Goal: Information Seeking & Learning: Check status

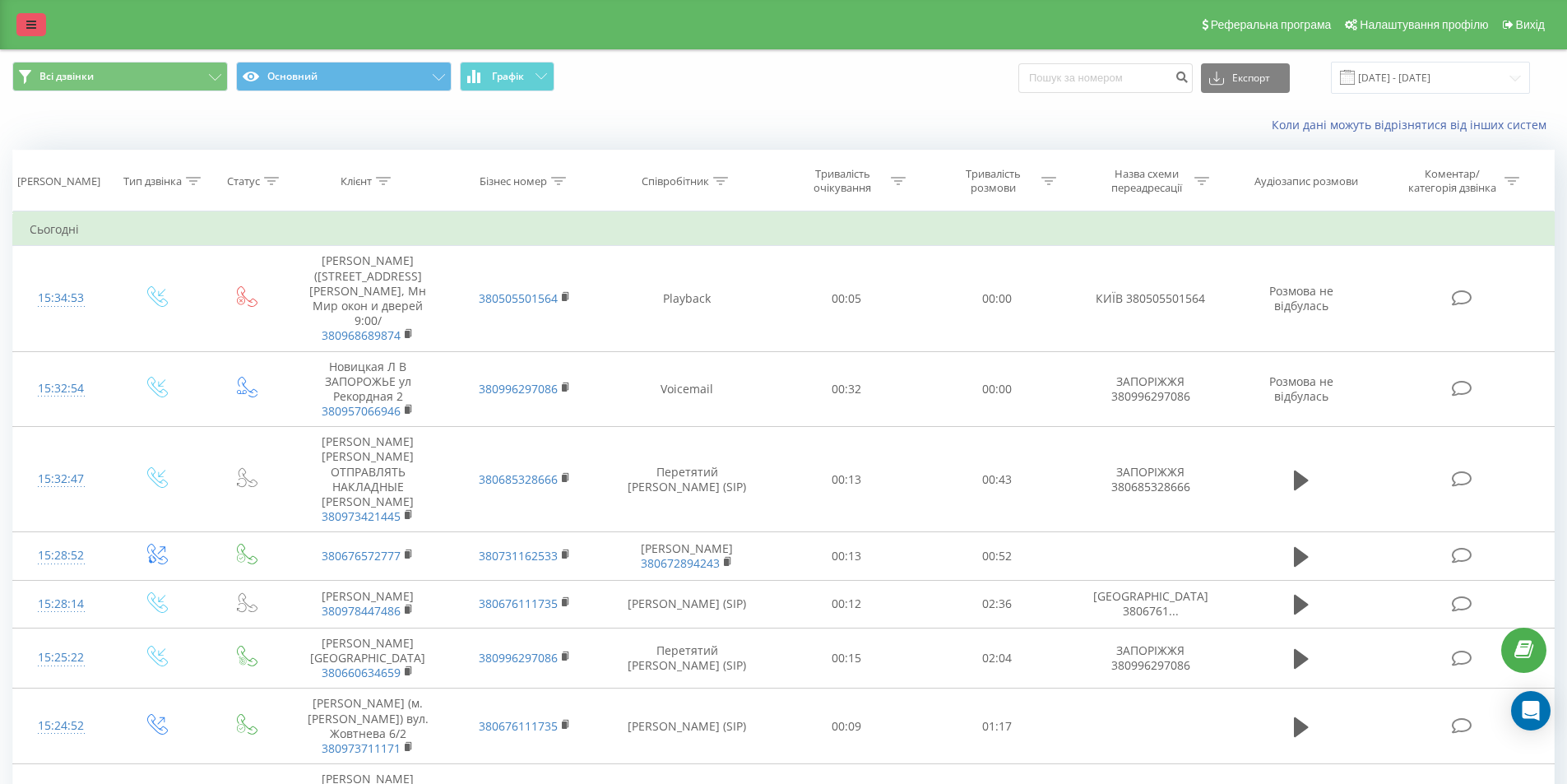
click at [32, 28] on icon at bounding box center [31, 25] width 10 height 12
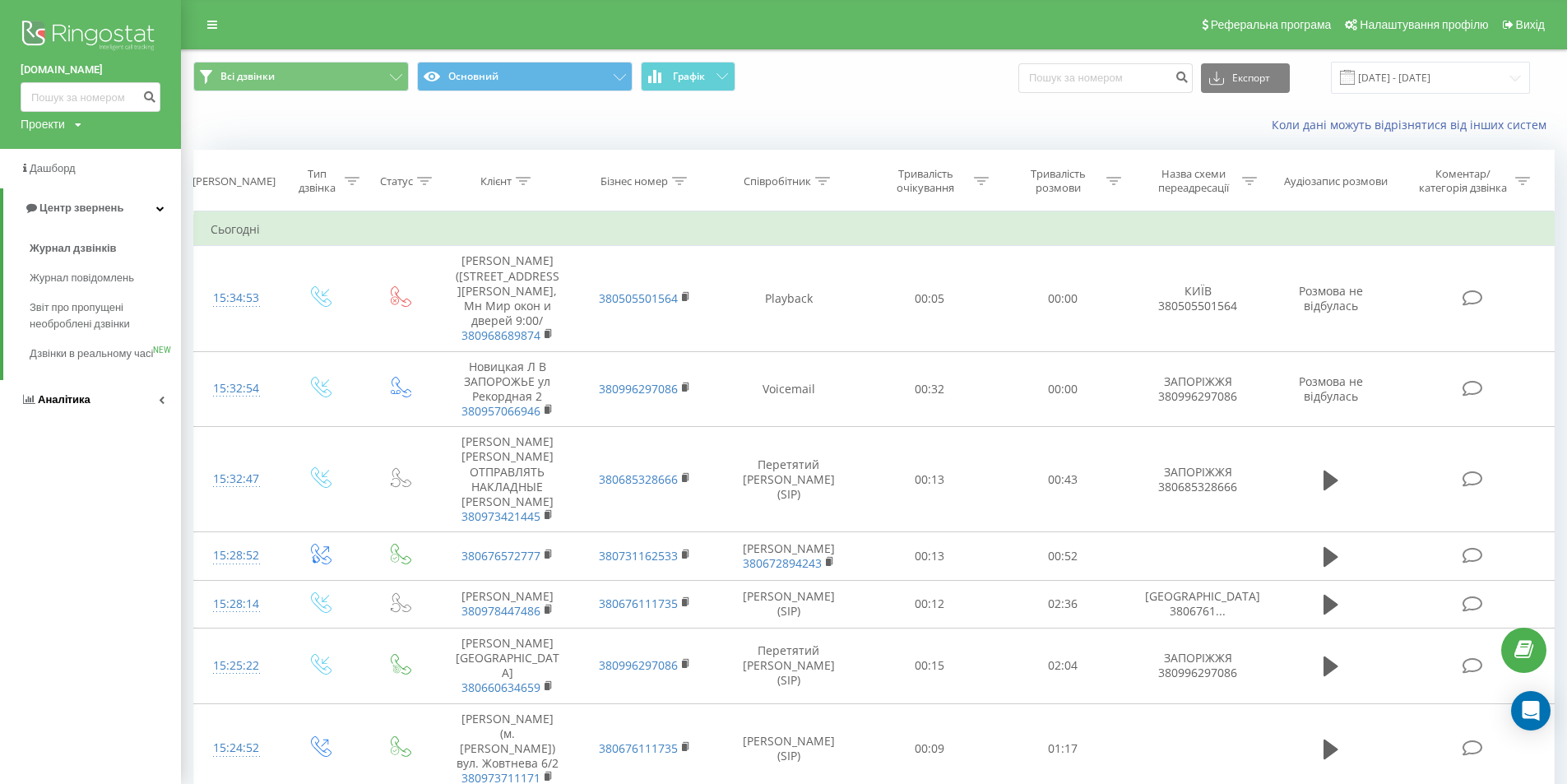
click at [89, 419] on link "Аналiтика" at bounding box center [90, 400] width 181 height 39
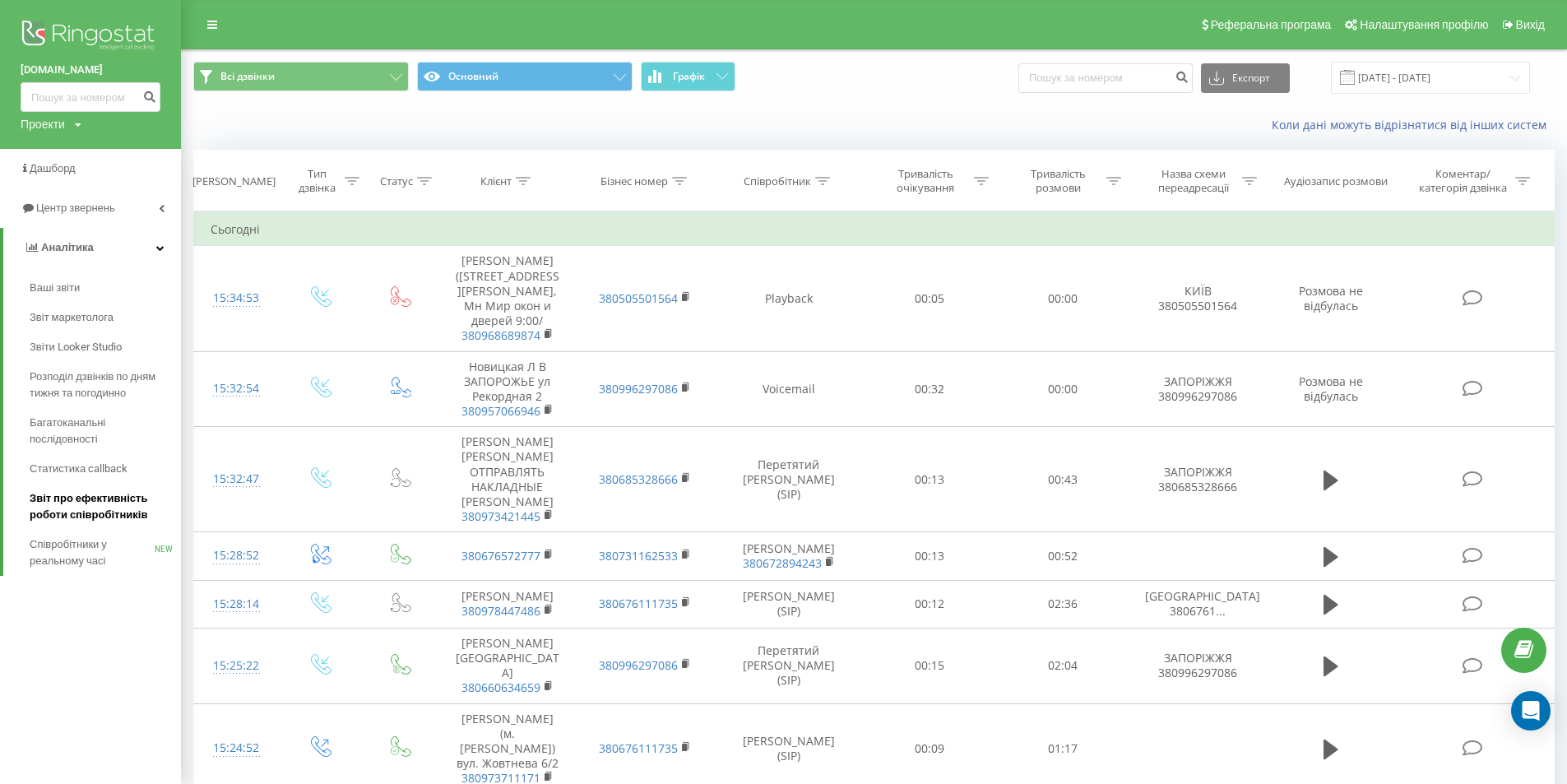
click at [80, 503] on span "Звіт про ефективність роботи співробітників" at bounding box center [100, 506] width 143 height 33
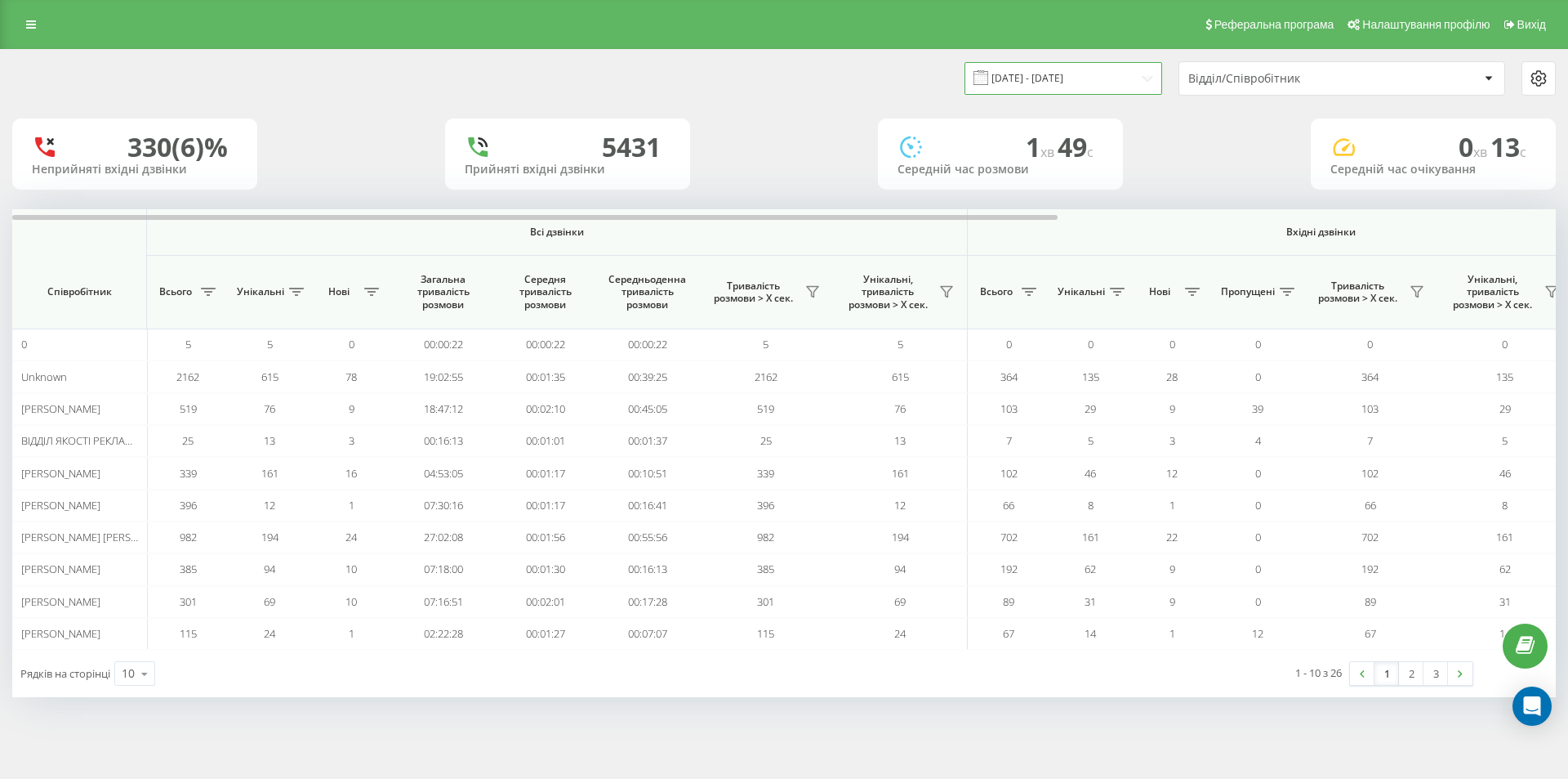
click at [1048, 88] on input "[DATE] - [DATE]" at bounding box center [1063, 78] width 198 height 32
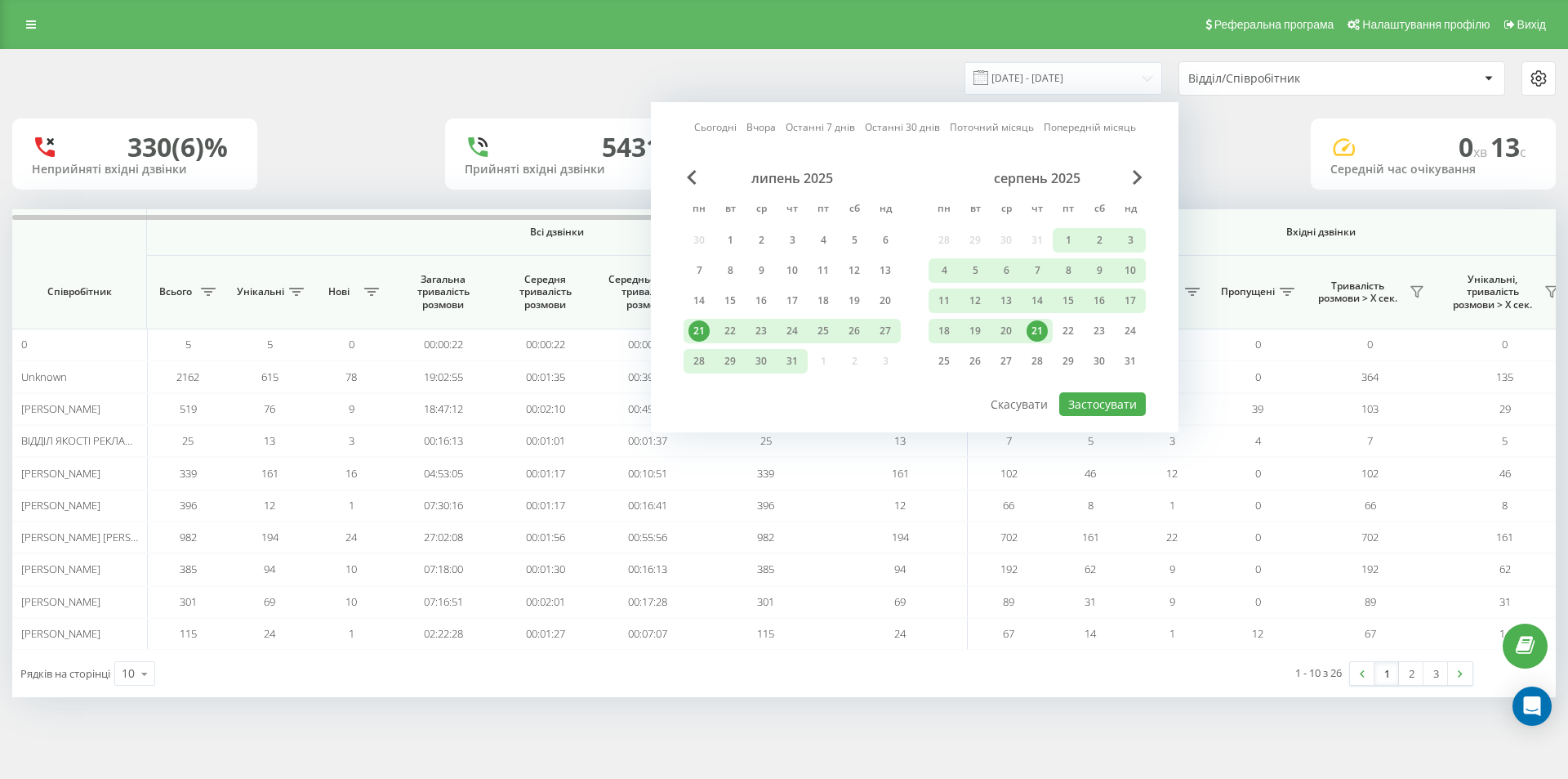
click at [1039, 327] on div "21" at bounding box center [1038, 331] width 22 height 22
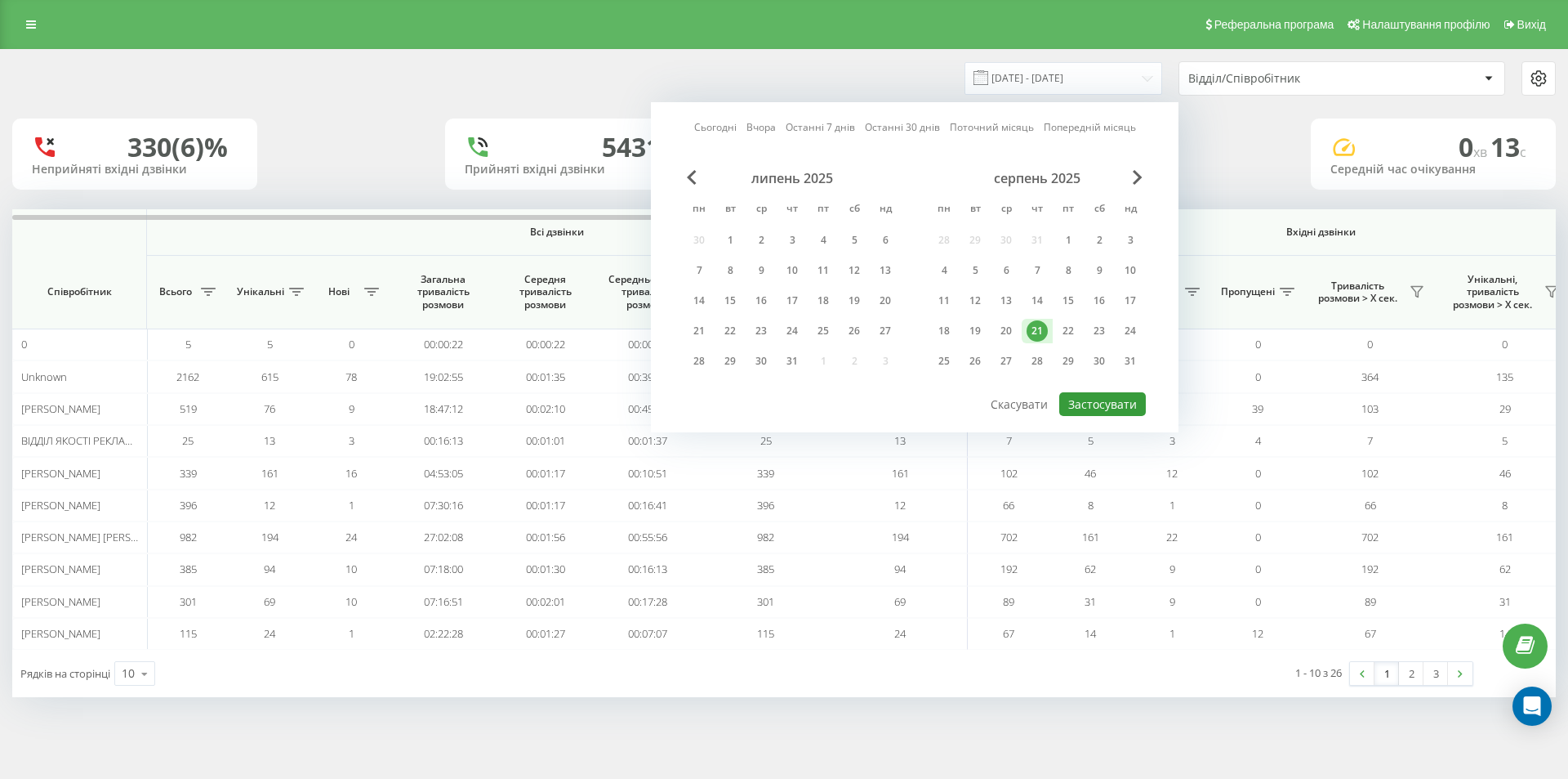
click at [1132, 404] on button "Застосувати" at bounding box center [1102, 404] width 86 height 24
type input "21.08.2025 - 21.08.2025"
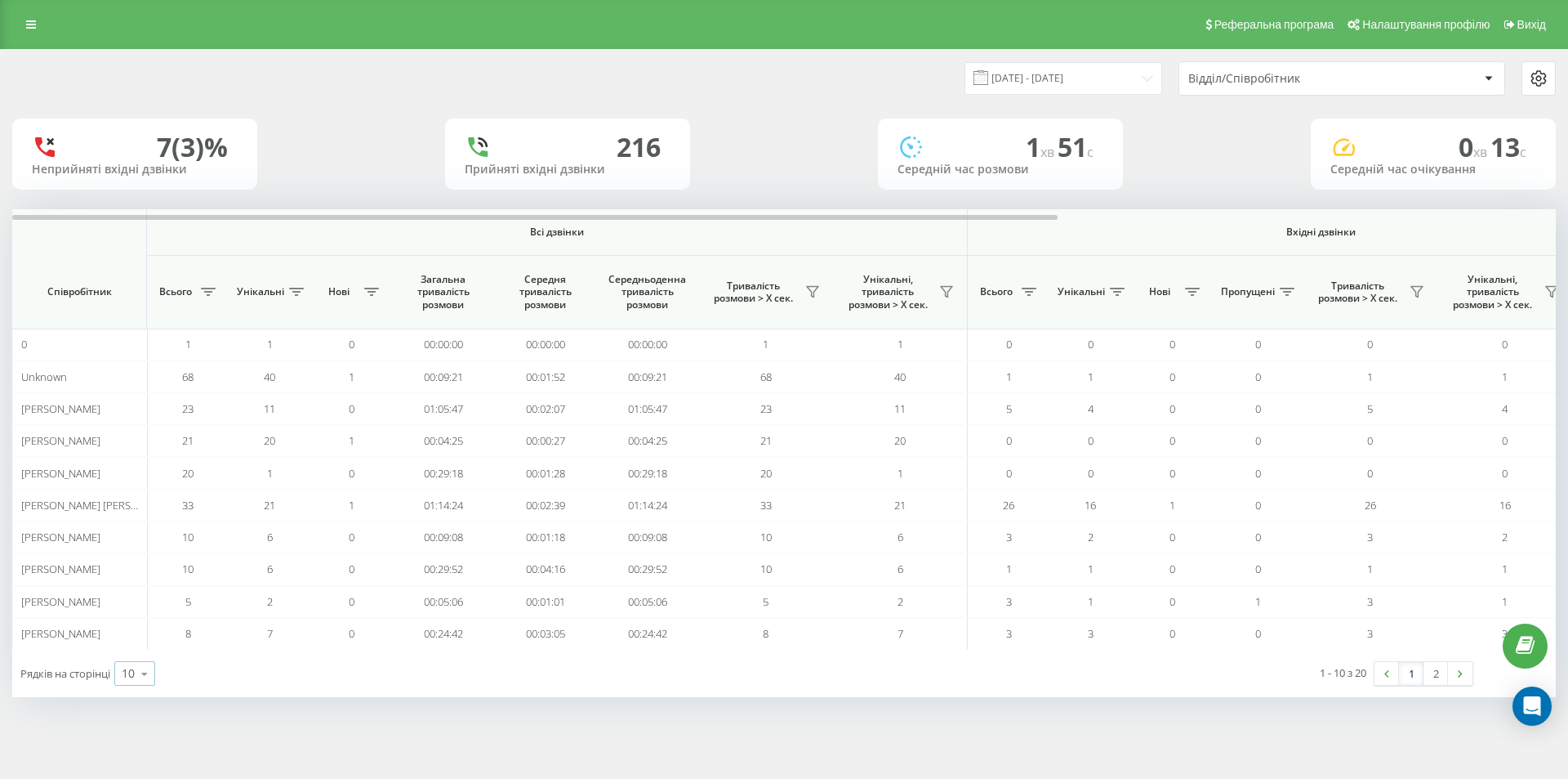
click at [123, 673] on div "10 10 25 50 100" at bounding box center [134, 674] width 41 height 25
click at [131, 602] on span "25" at bounding box center [129, 602] width 13 height 16
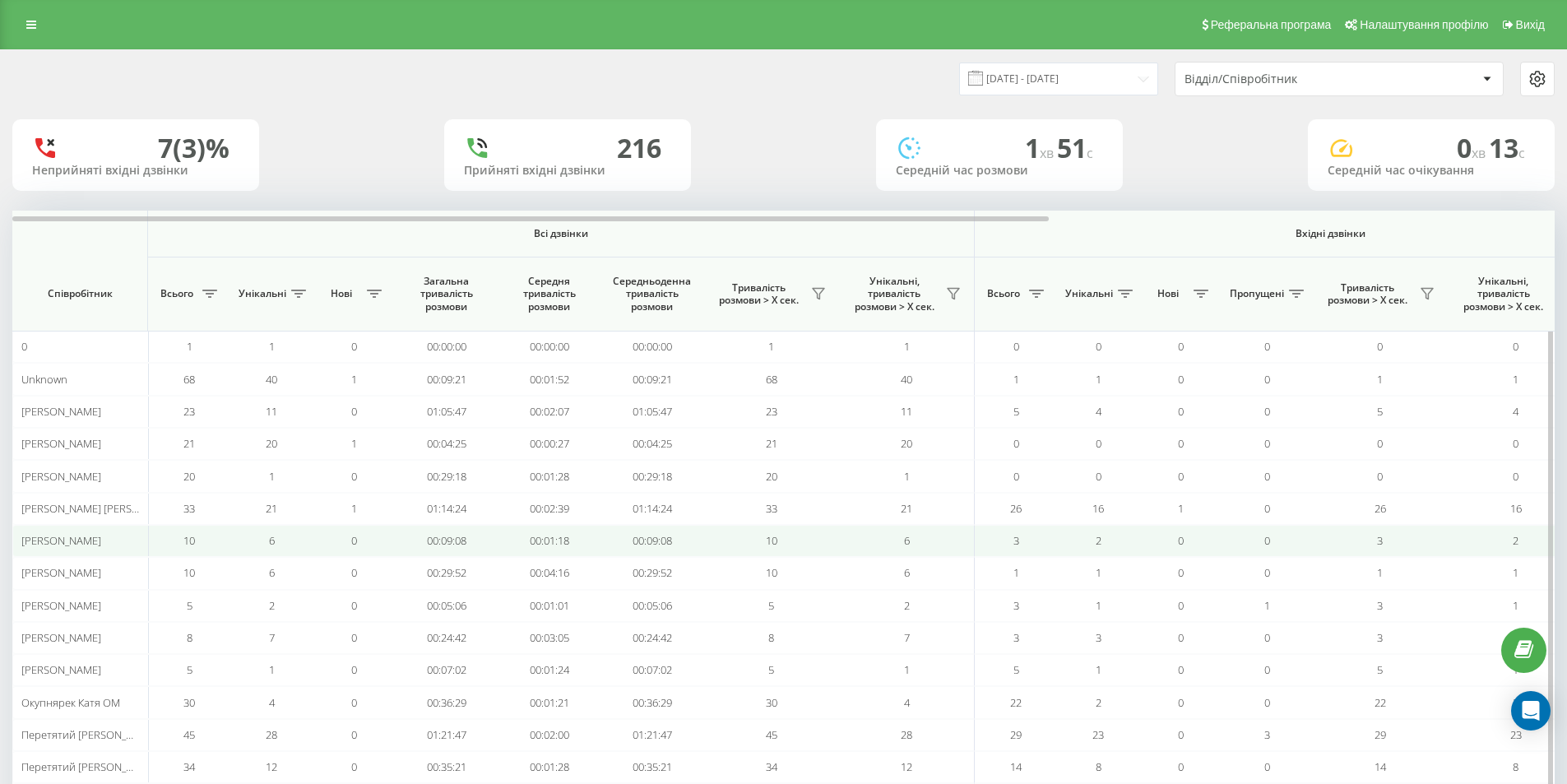
scroll to position [274, 0]
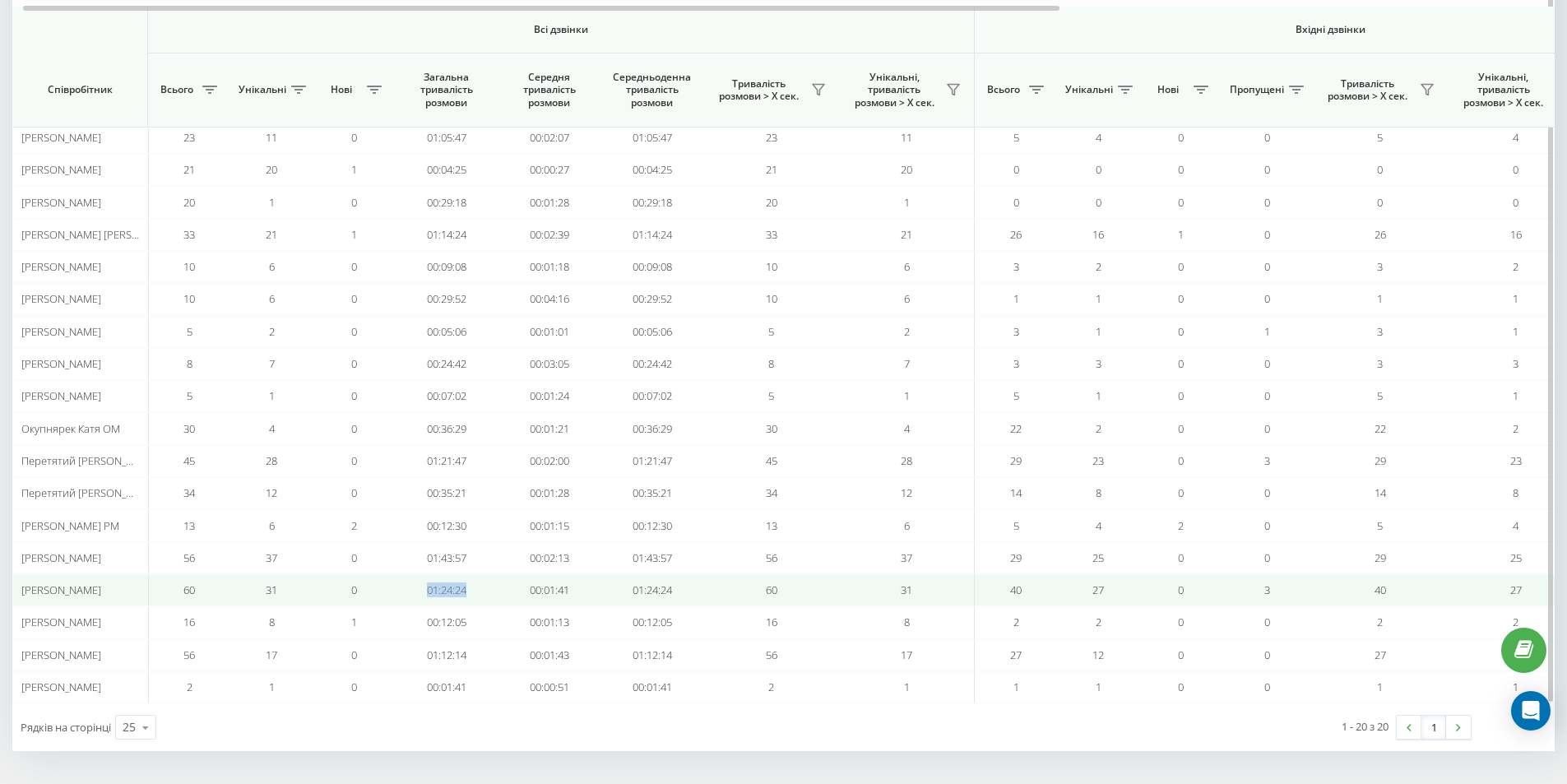
drag, startPoint x: 482, startPoint y: 588, endPoint x: 412, endPoint y: 591, distance: 70.1
click at [412, 591] on td "01:24:24" at bounding box center [446, 590] width 103 height 32
copy td "01:24:24"
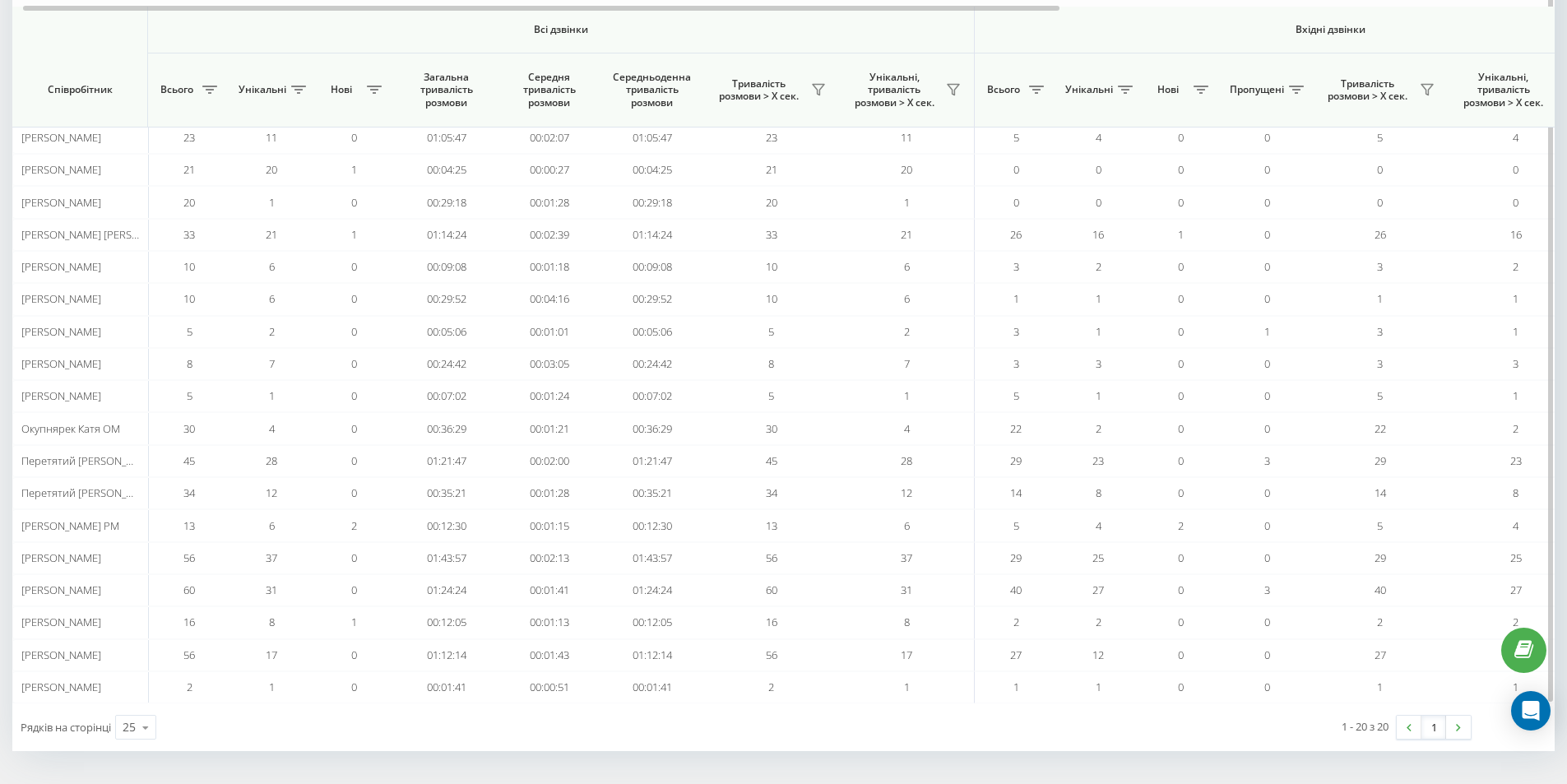
click at [174, 37] on th "Всі дзвінки" at bounding box center [561, 30] width 827 height 47
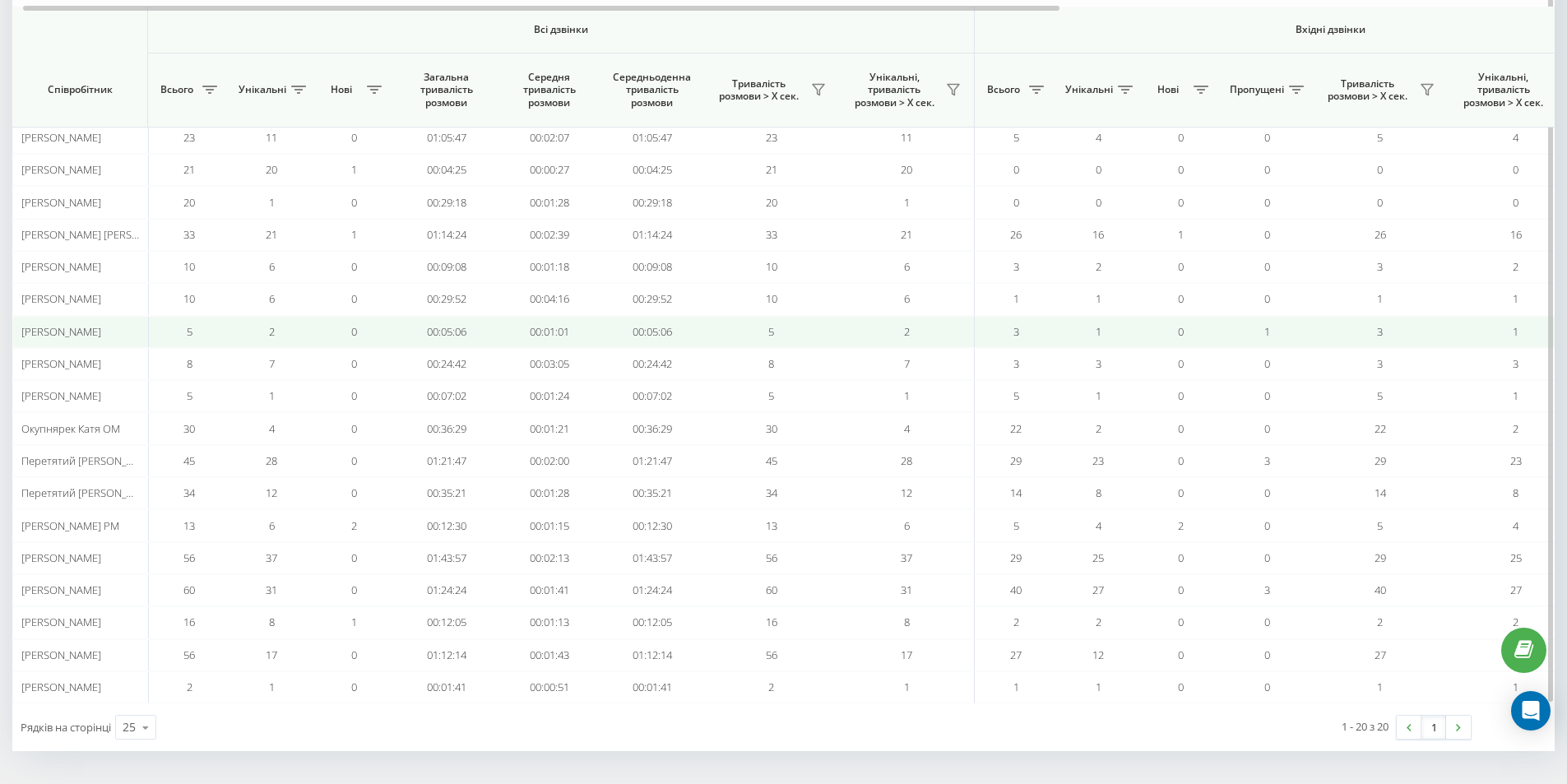
scroll to position [0, 0]
